Goal: Task Accomplishment & Management: Complete application form

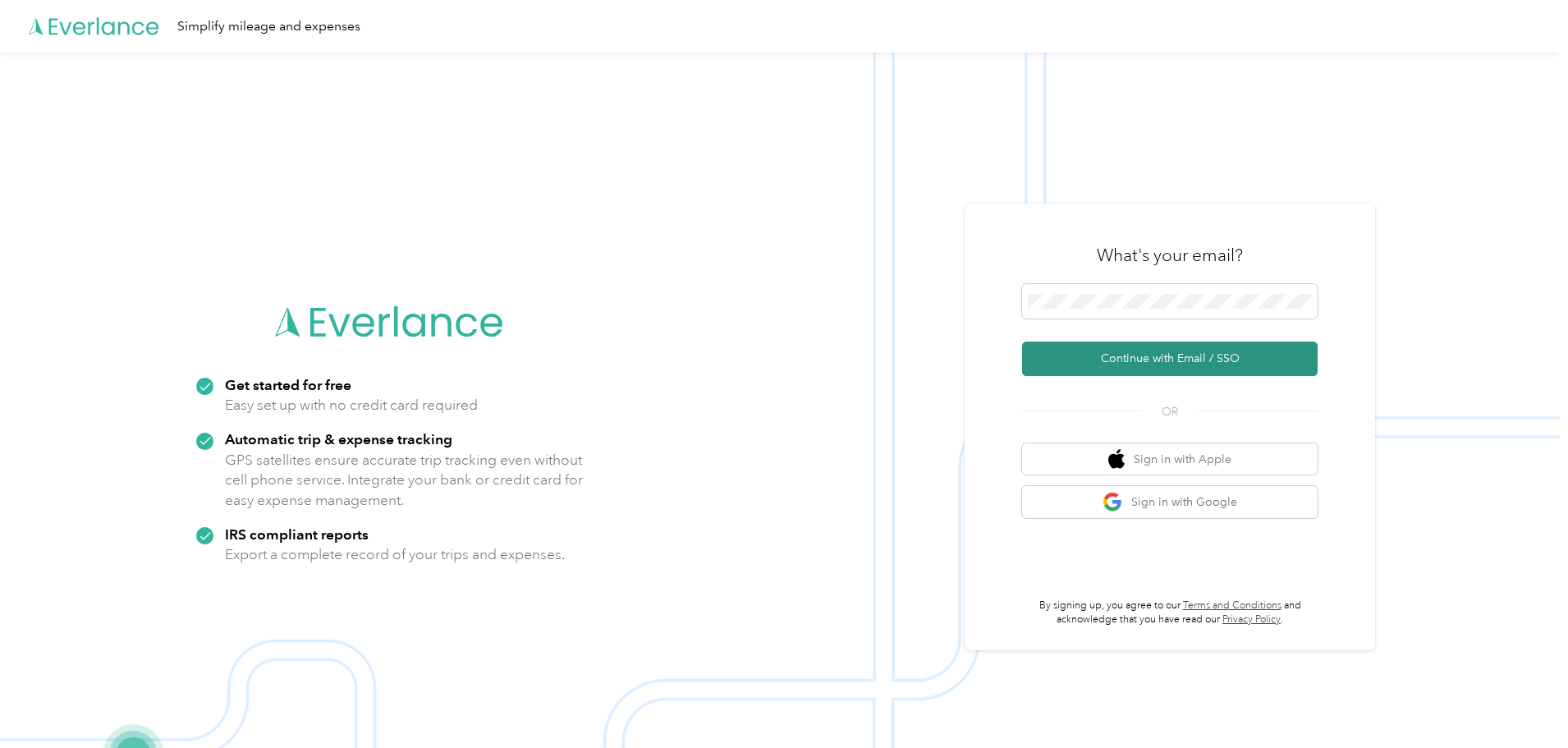
click at [1202, 353] on button "Continue with Email / SSO" at bounding box center [1170, 359] width 296 height 35
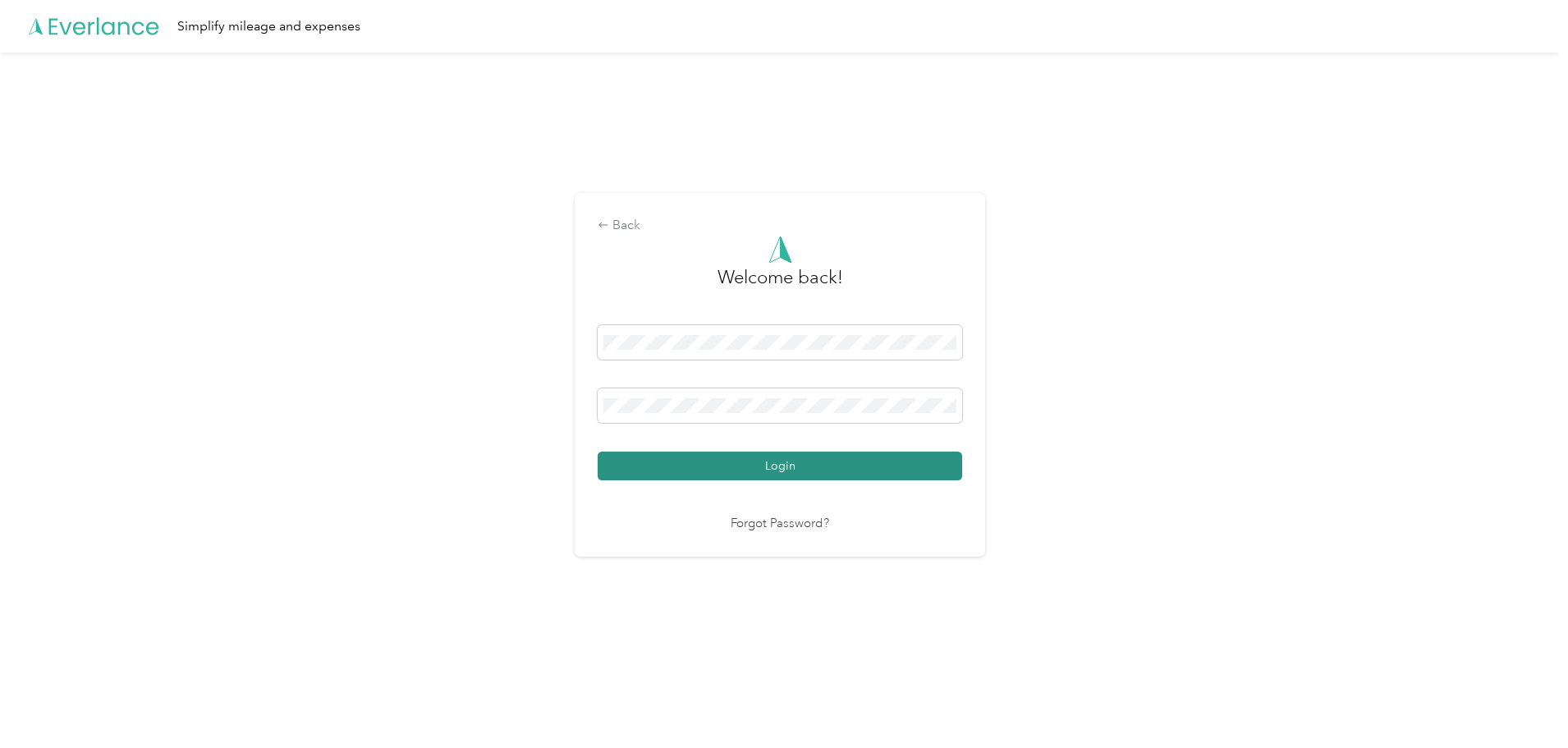
click at [807, 460] on button "Login" at bounding box center [779, 466] width 365 height 29
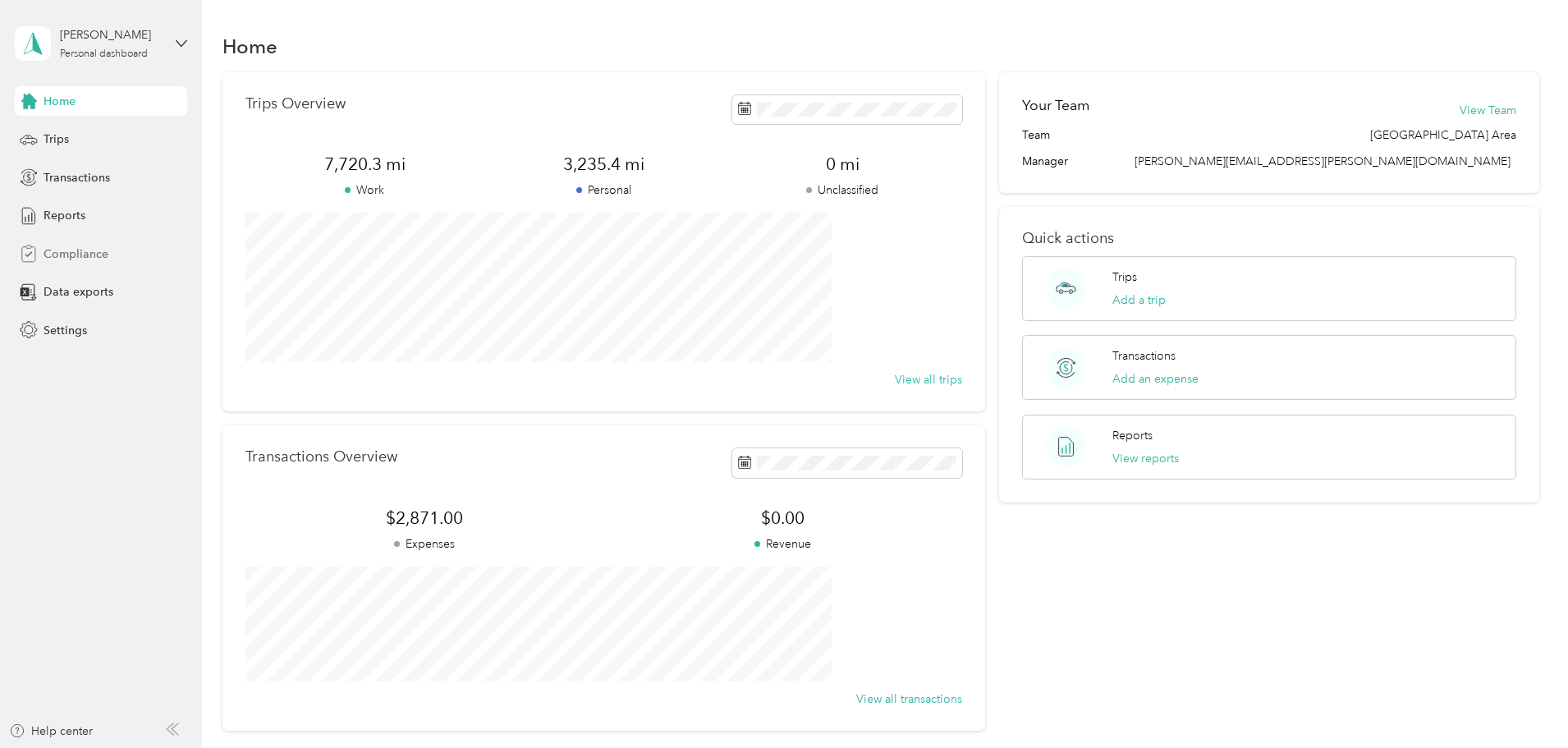
click at [115, 264] on div "Compliance" at bounding box center [101, 254] width 173 height 29
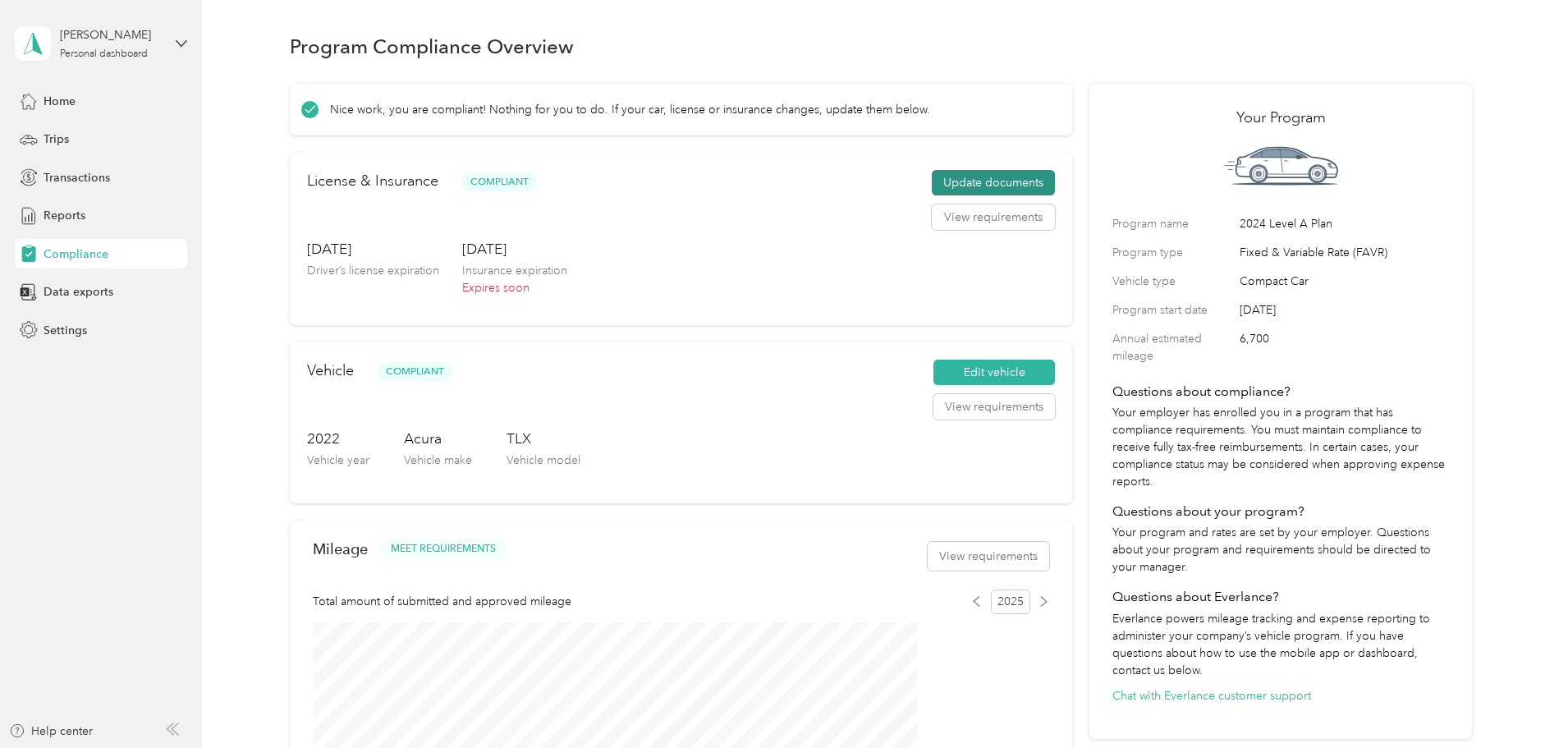
click at [962, 197] on button "Update documents" at bounding box center [992, 183] width 123 height 26
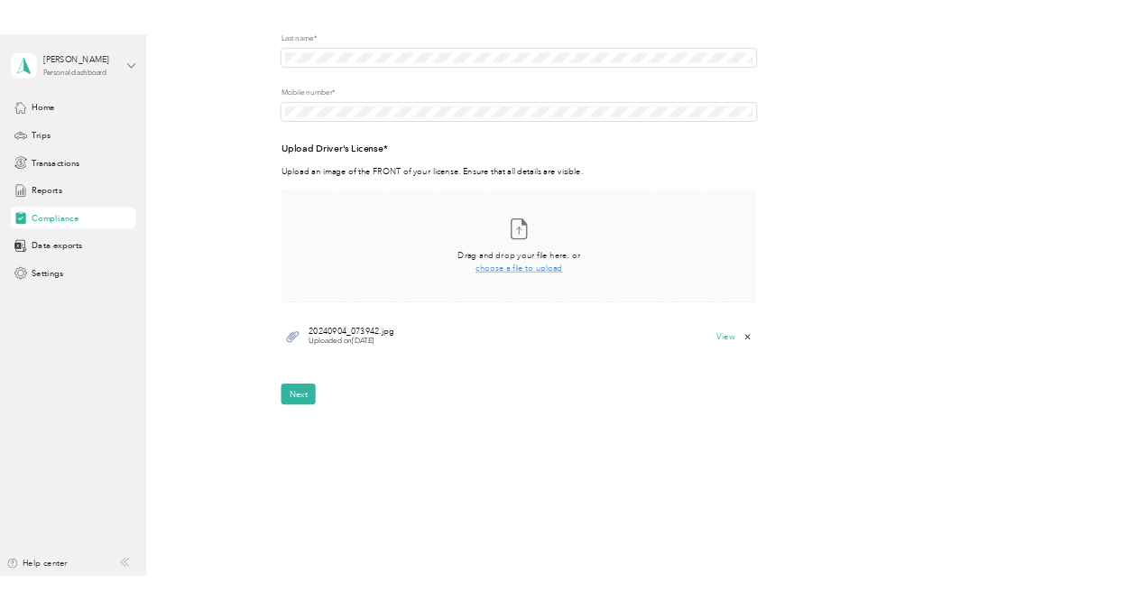
scroll to position [360, 0]
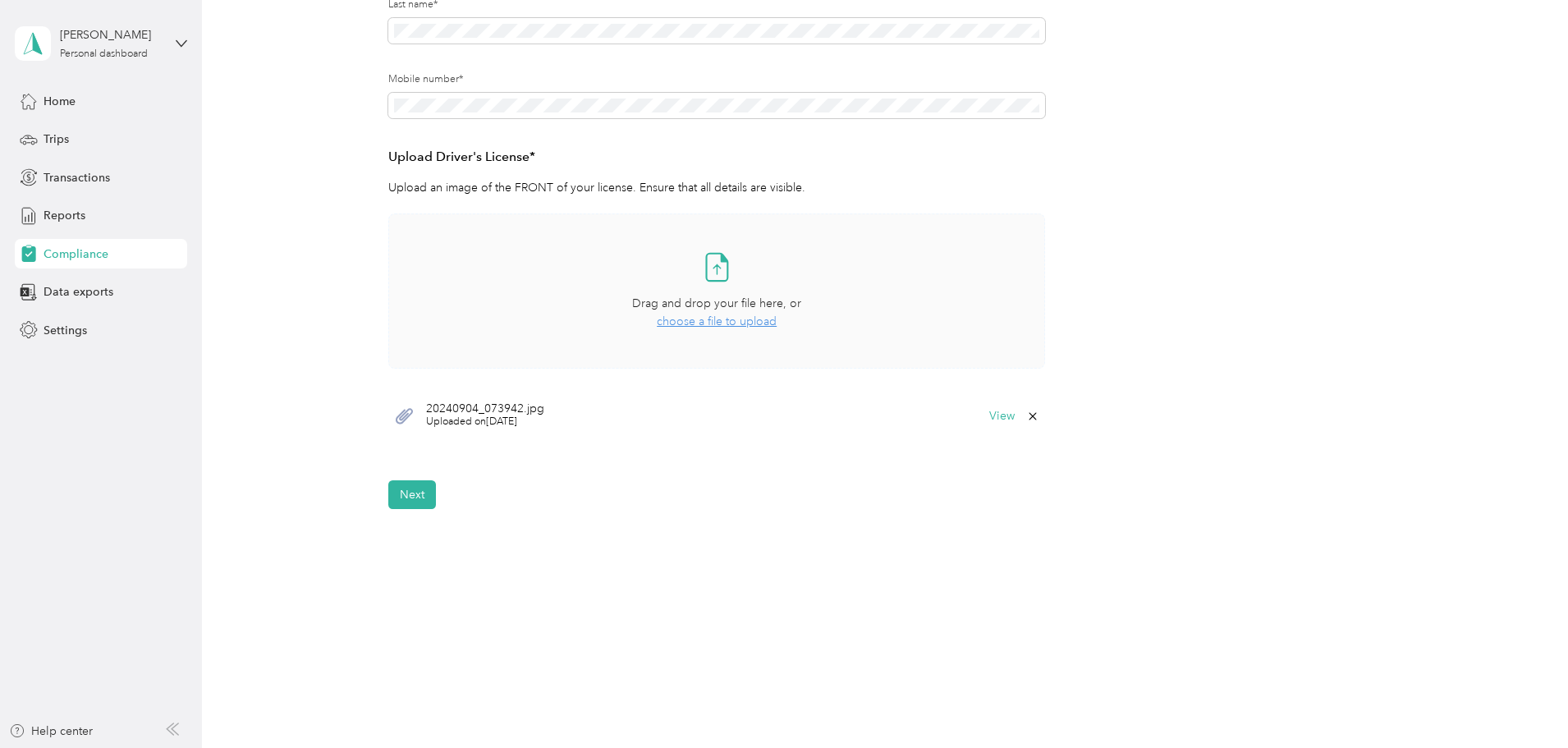
click at [746, 324] on span "choose a file to upload" at bounding box center [717, 321] width 120 height 14
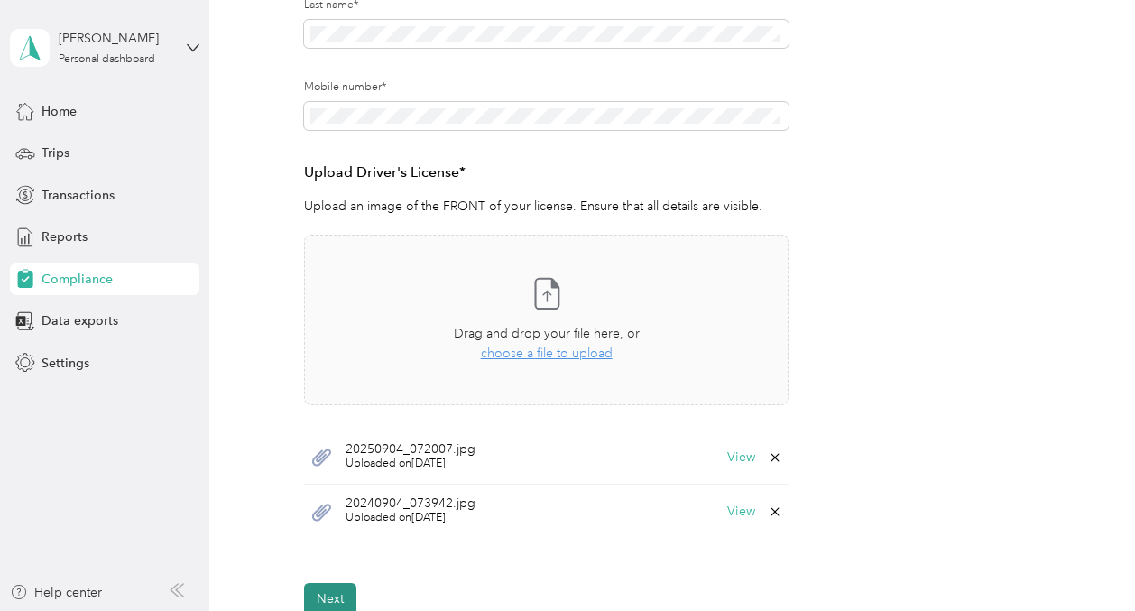
click at [338, 594] on button "Next" at bounding box center [330, 599] width 52 height 32
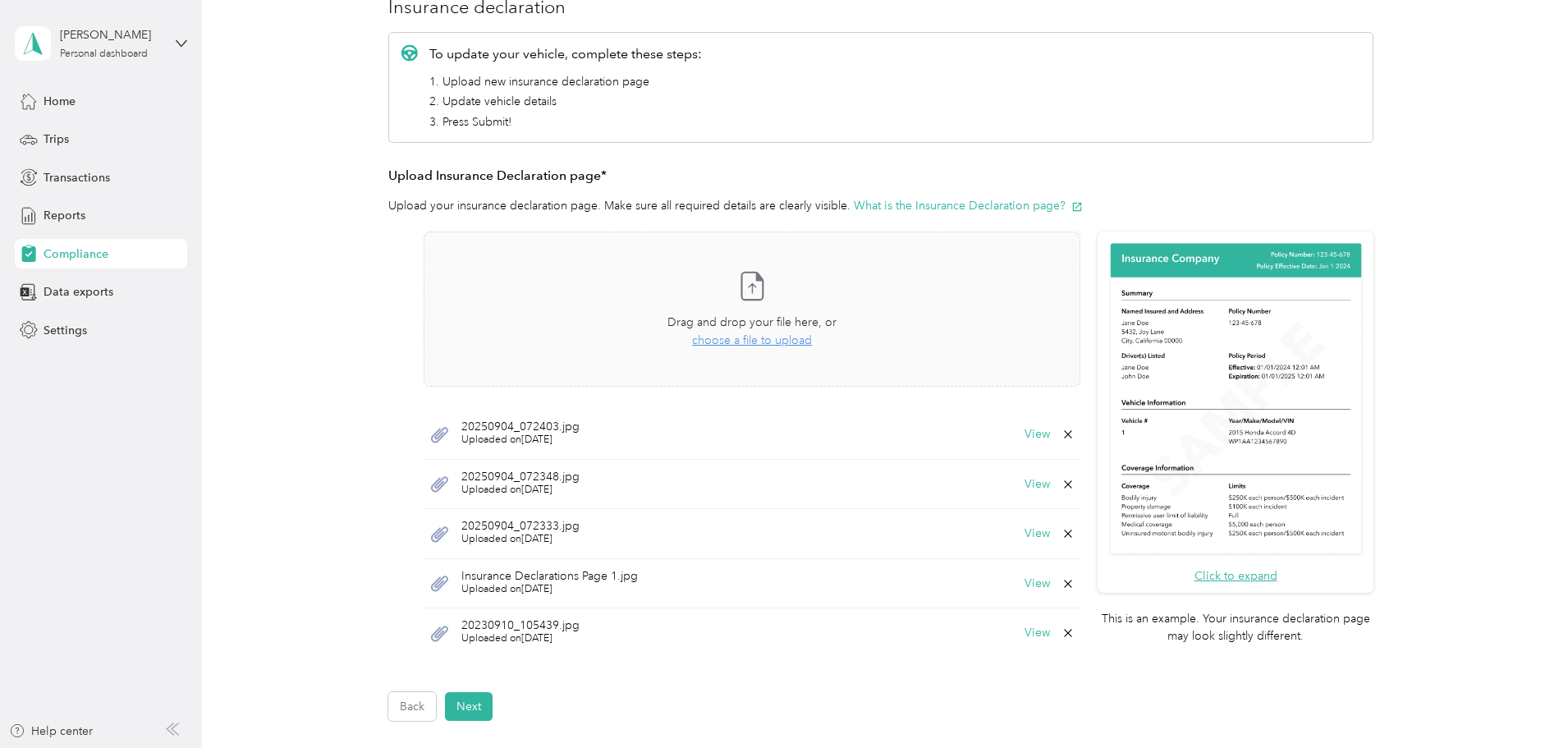
scroll to position [430, 0]
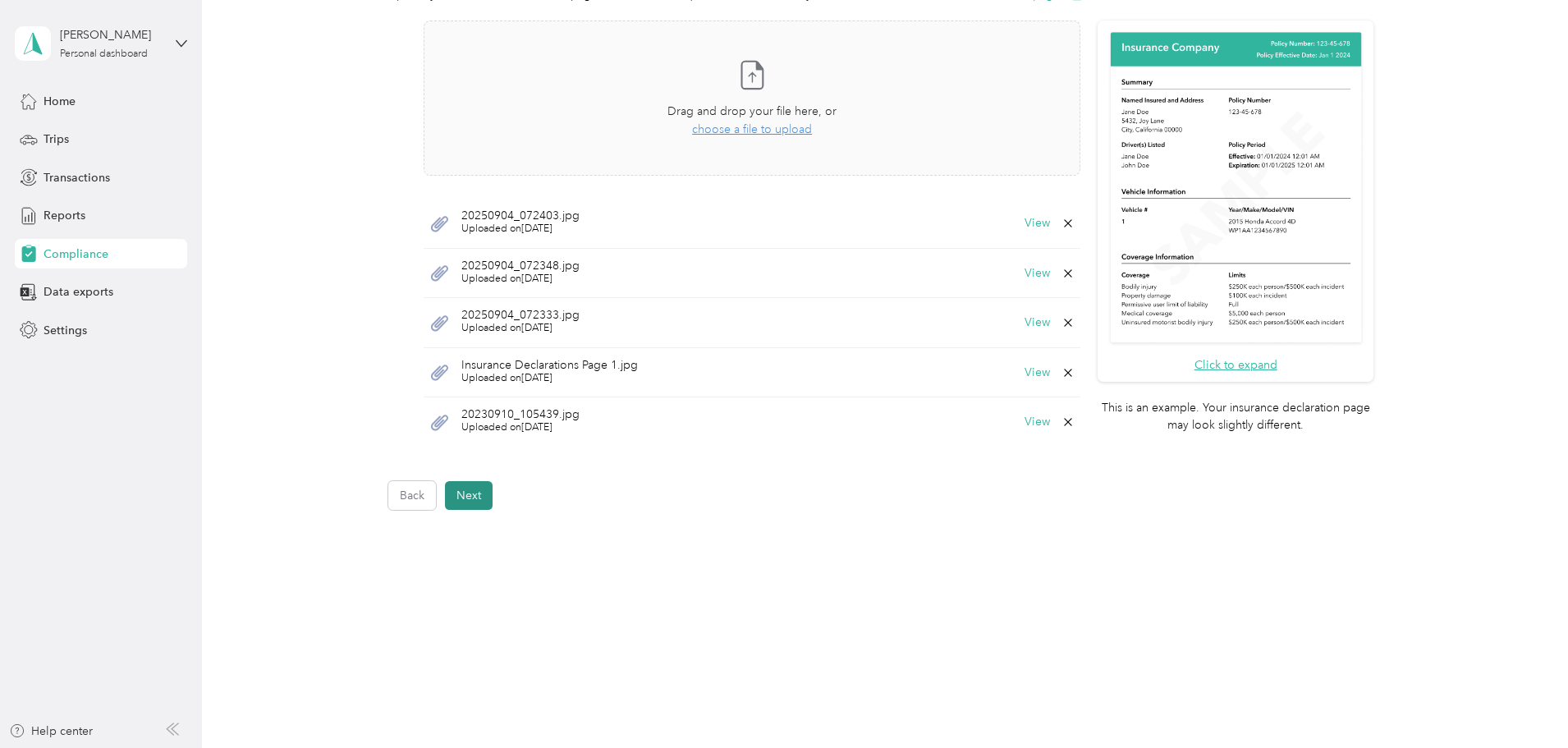
click at [483, 492] on button "Next" at bounding box center [468, 496] width 47 height 29
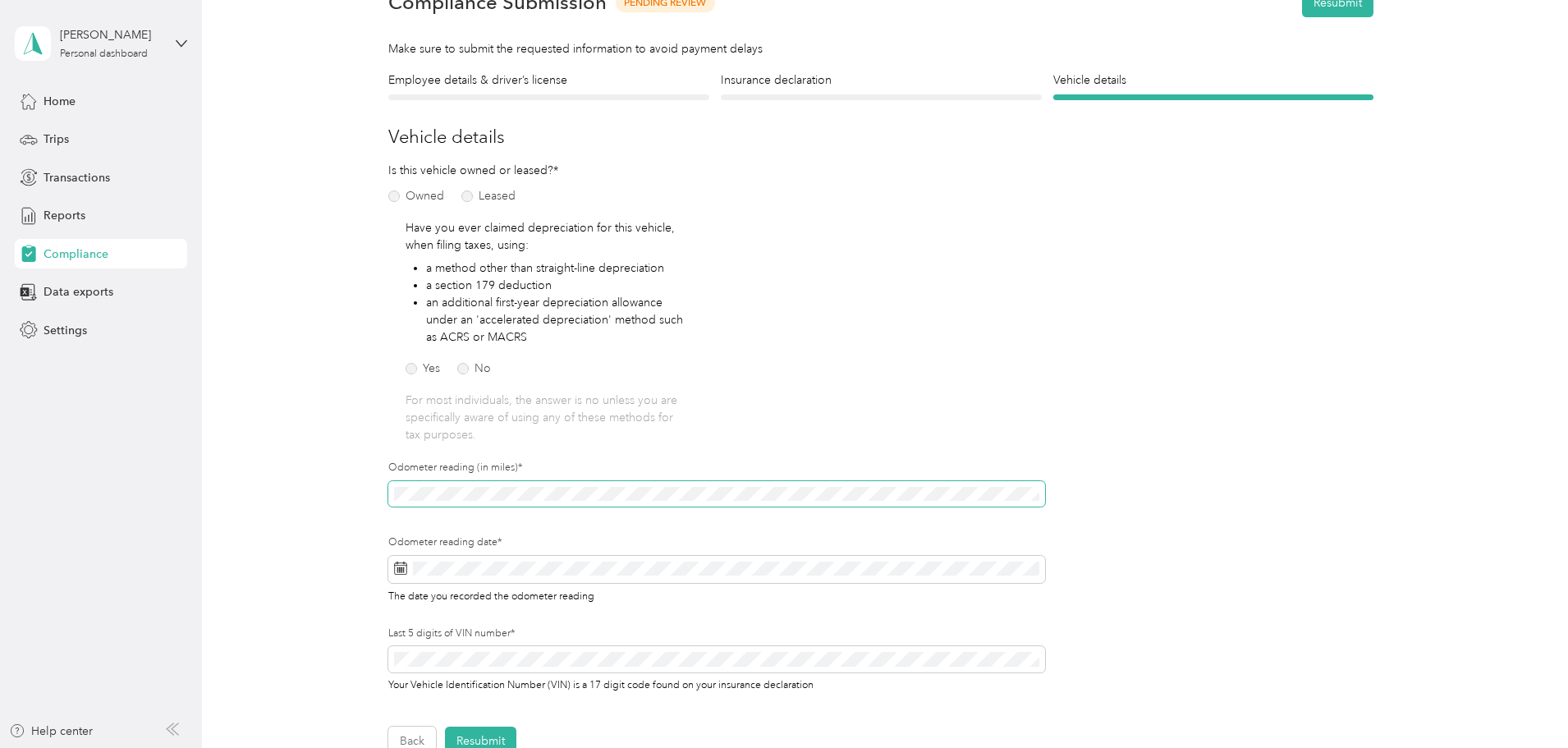
scroll to position [335, 0]
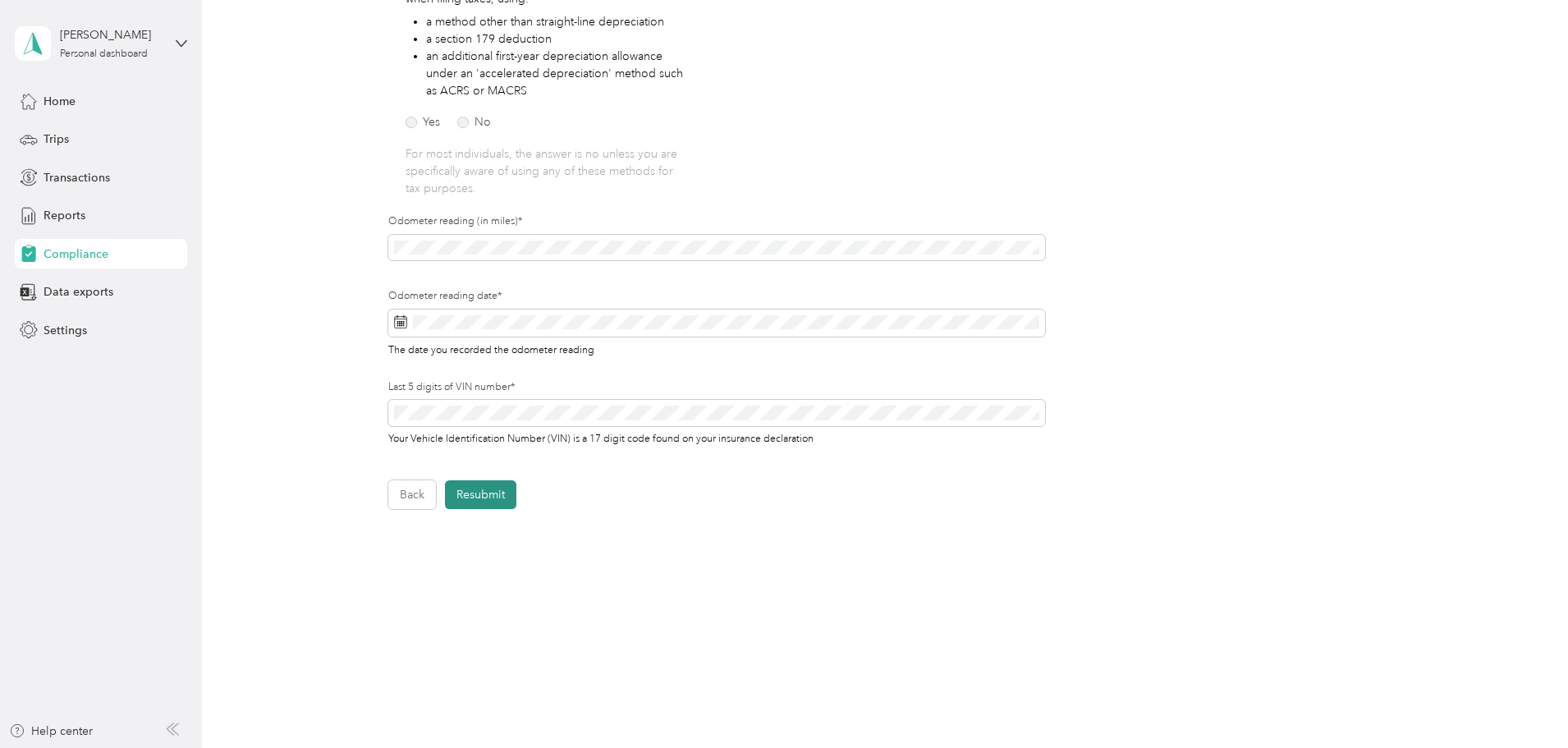
click at [501, 505] on button "Resubmit" at bounding box center [480, 495] width 72 height 29
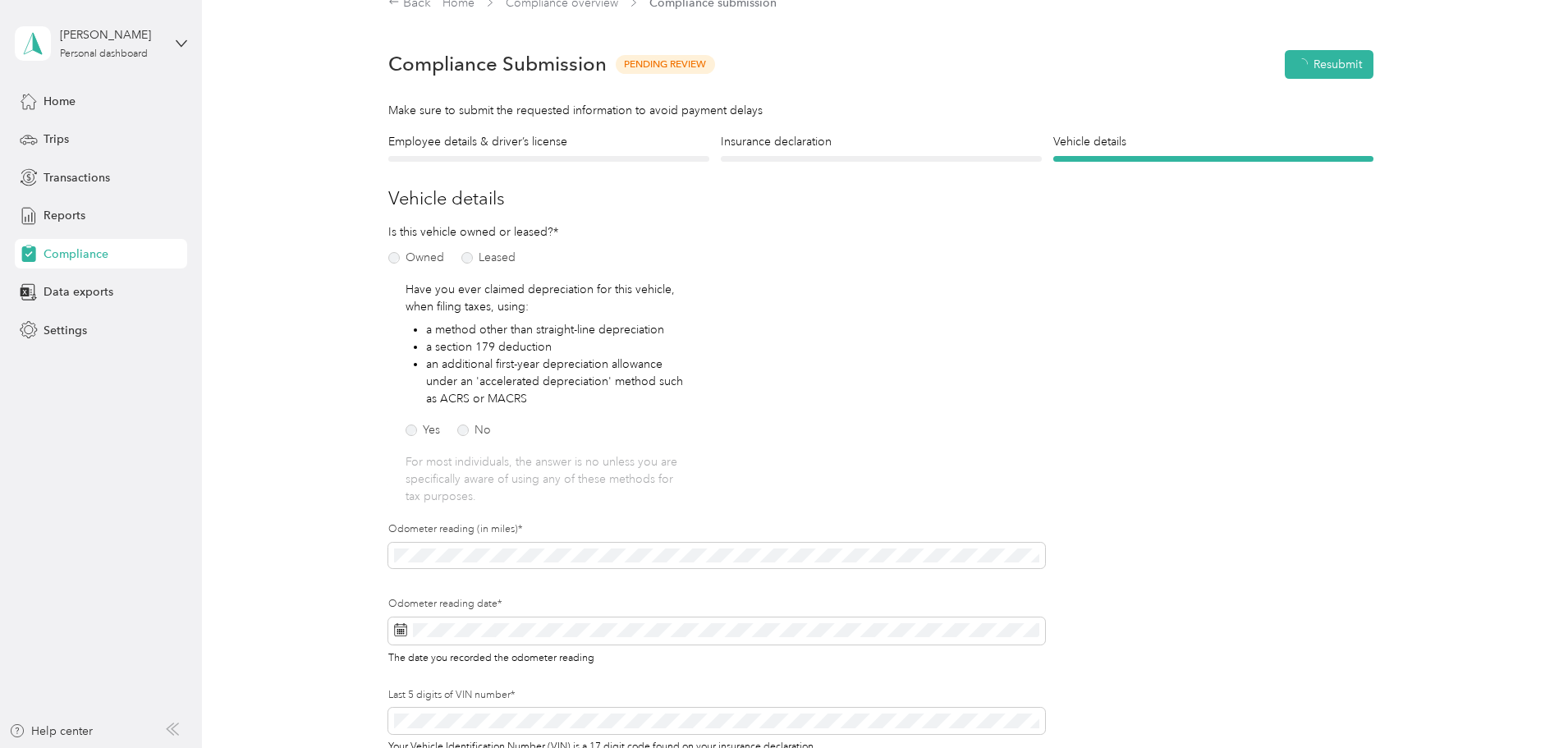
scroll to position [21, 0]
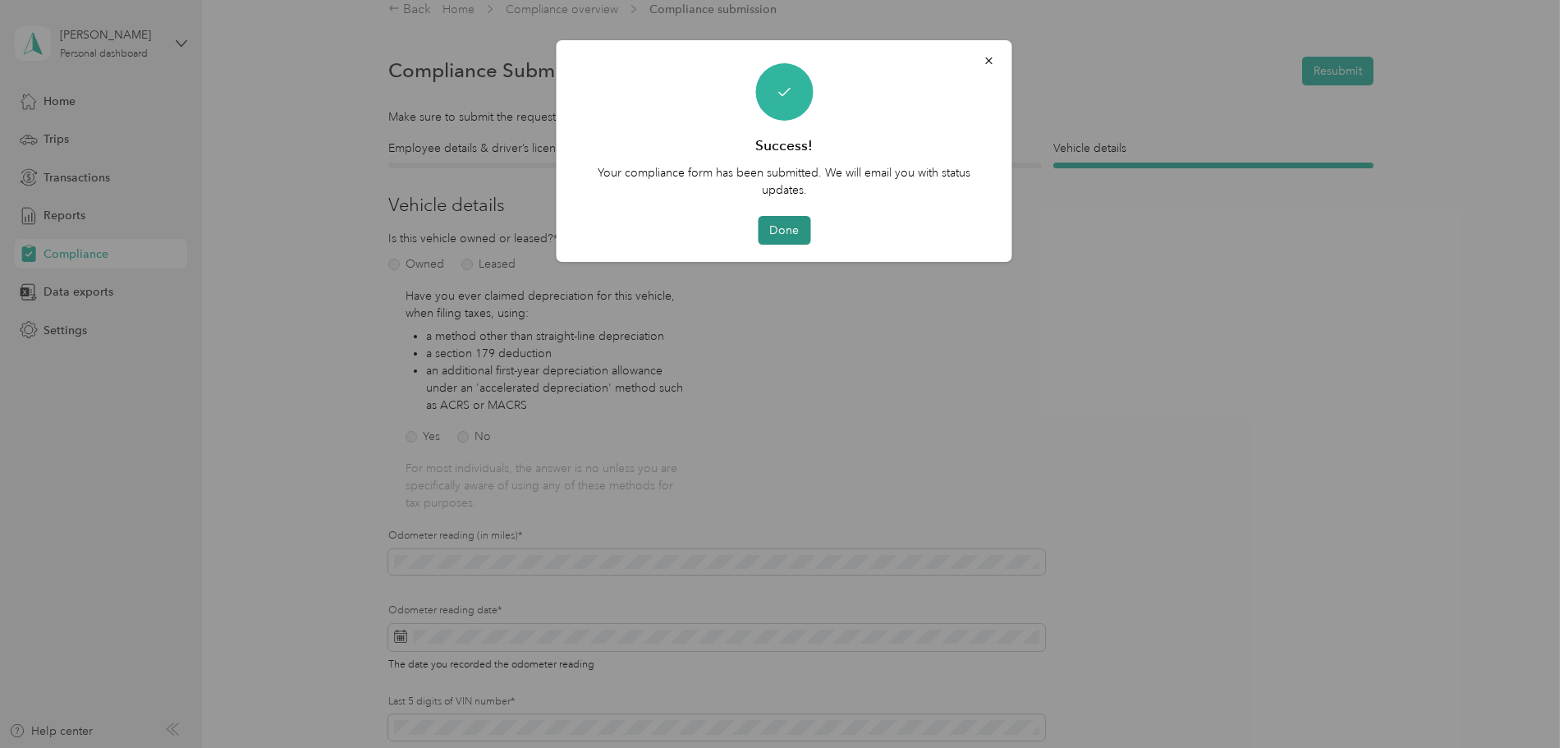
click at [804, 228] on button "Done" at bounding box center [784, 230] width 53 height 29
